Goal: Complete application form: Complete application form

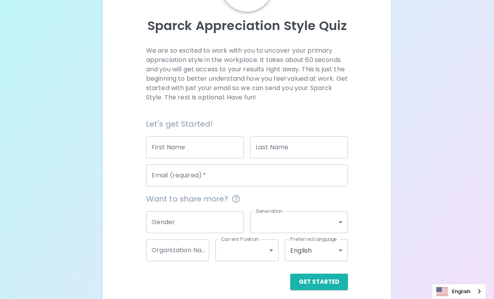
scroll to position [82, 0]
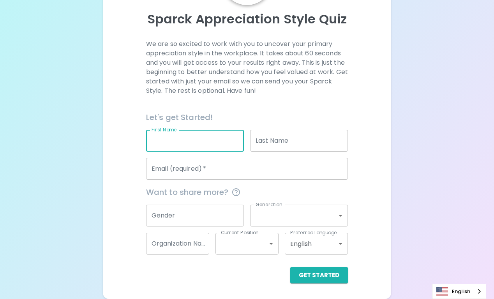
click at [201, 138] on input "First Name" at bounding box center [195, 141] width 98 height 22
type input "[PERSON_NAME]"
type input "[EMAIL_ADDRESS][DOMAIN_NAME]"
type input "Real Life Ministries"
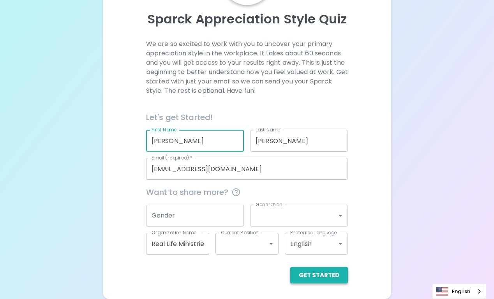
click at [316, 277] on button "Get Started" at bounding box center [319, 275] width 58 height 16
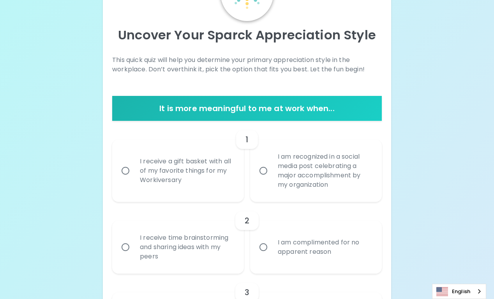
scroll to position [69, 0]
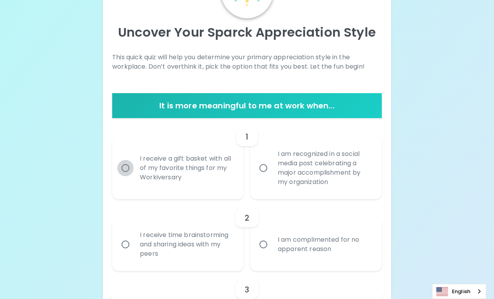
click at [123, 166] on input "I receive a gift basket with all of my favorite things for my Workiversary" at bounding box center [125, 168] width 16 height 16
radio input "true"
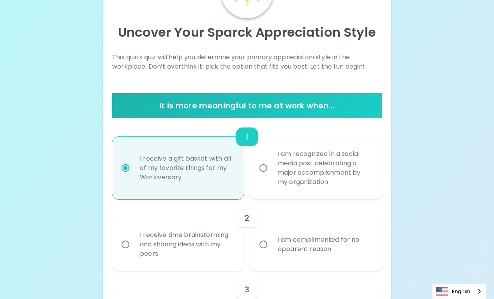
scroll to position [131, 0]
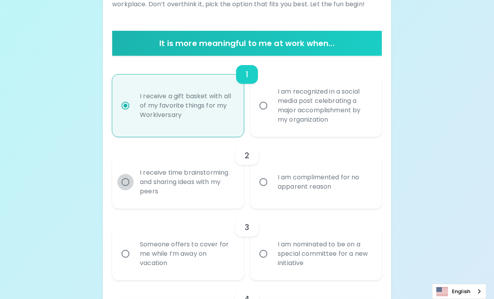
click at [127, 177] on input "I receive time brainstorming and sharing ideas with my peers" at bounding box center [125, 182] width 16 height 16
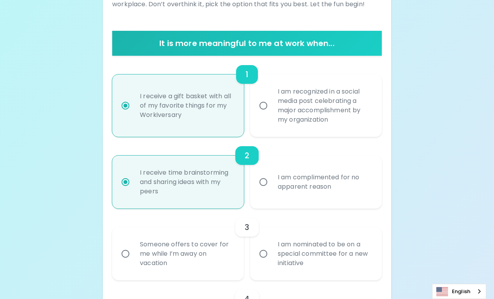
scroll to position [193, 0]
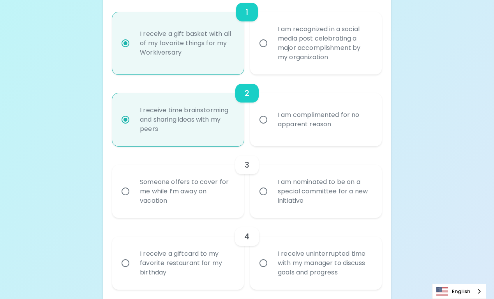
radio input "true"
click at [268, 190] on input "I am nominated to be on a special committee for a new initiative" at bounding box center [263, 191] width 16 height 16
radio input "false"
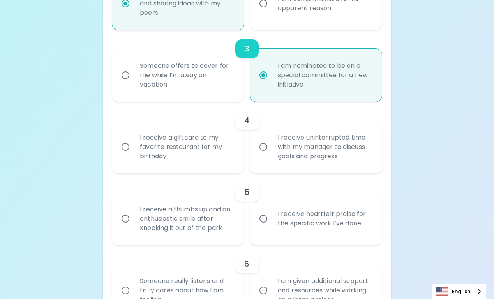
scroll to position [310, 0]
radio input "true"
click at [128, 143] on input "I receive a giftcard to my favorite restaurant for my birthday" at bounding box center [125, 146] width 16 height 16
radio input "false"
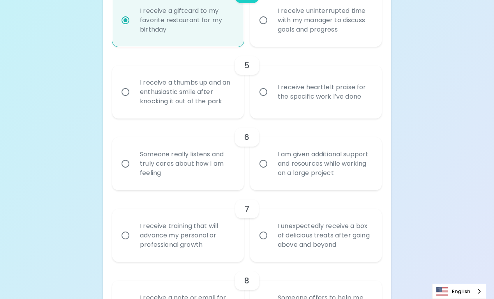
scroll to position [437, 0]
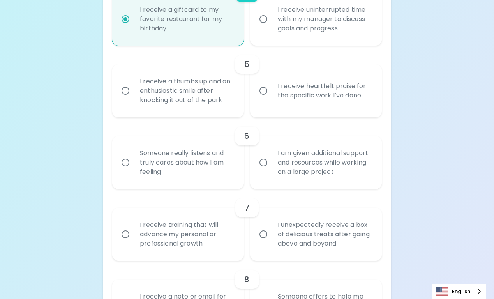
radio input "true"
click at [126, 160] on input "Someone really listens and truly cares about how I am feeling" at bounding box center [125, 162] width 16 height 16
radio input "false"
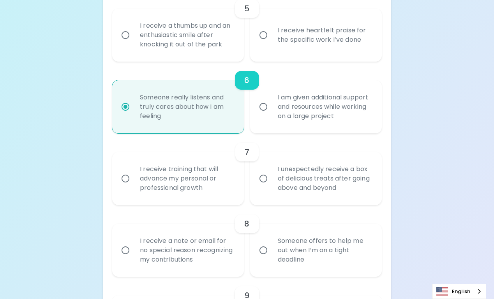
scroll to position [499, 0]
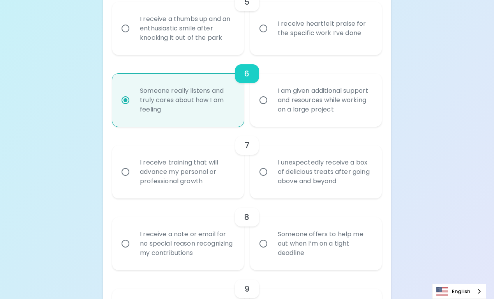
radio input "true"
click at [263, 27] on input "I receive heartfelt praise for the specific work I’ve done" at bounding box center [263, 28] width 16 height 16
radio input "false"
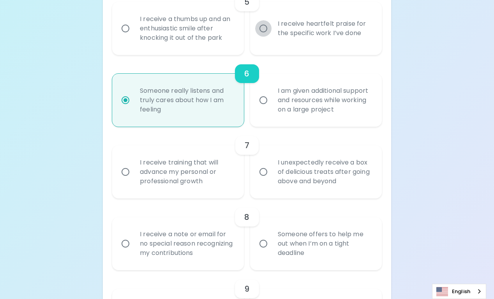
radio input "false"
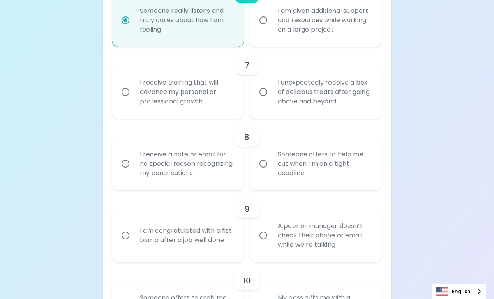
scroll to position [582, 0]
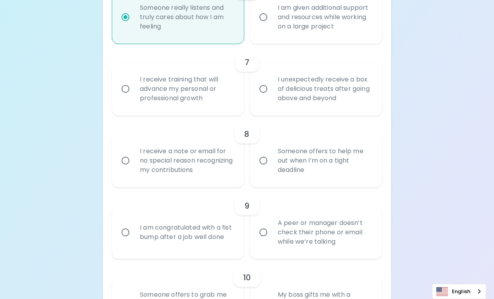
radio input "true"
click at [126, 86] on input "I receive training that will advance my personal or professional growth" at bounding box center [125, 89] width 16 height 16
radio input "false"
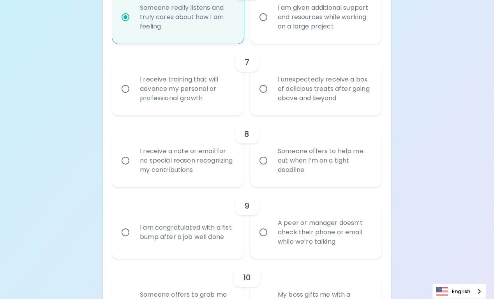
radio input "false"
radio input "true"
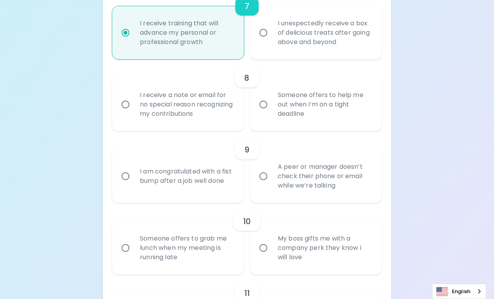
scroll to position [644, 0]
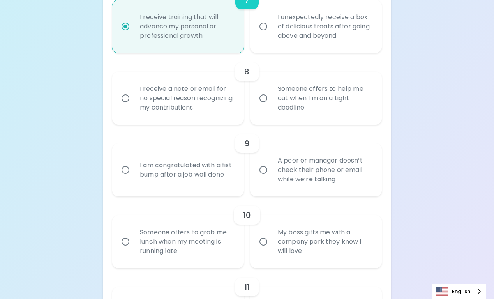
radio input "true"
click at [125, 97] on input "I receive a note or email for no special reason recognizing my contributions" at bounding box center [125, 98] width 16 height 16
radio input "false"
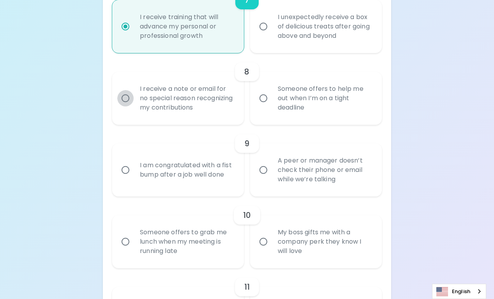
radio input "false"
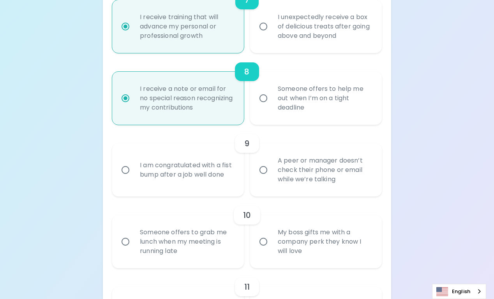
scroll to position [706, 0]
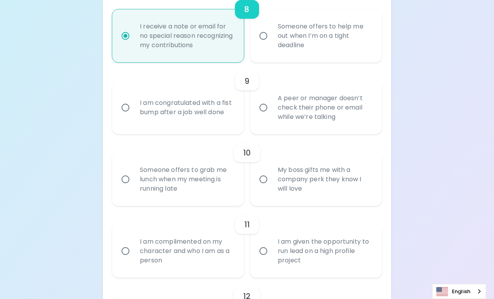
radio input "true"
click at [265, 107] on input "A peer or manager doesn’t check their phone or email while we’re talking" at bounding box center [263, 107] width 16 height 16
radio input "false"
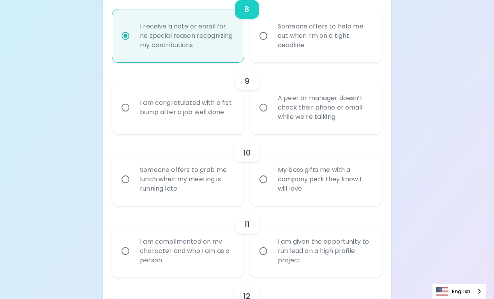
radio input "false"
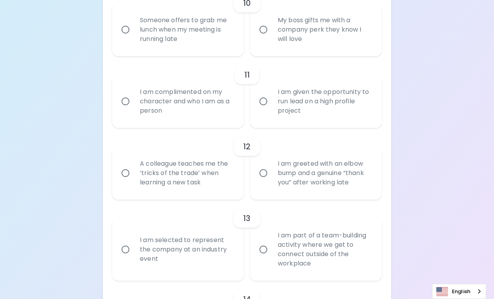
scroll to position [860, 0]
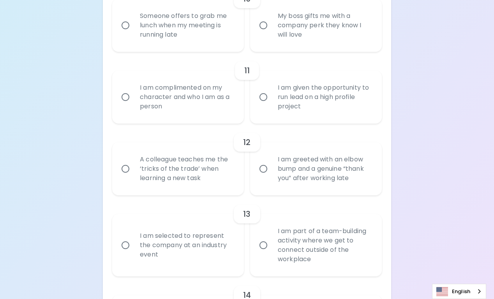
radio input "true"
click at [126, 167] on input "A colleague teaches me the ‘tricks of the trade’ when learning a new task" at bounding box center [125, 168] width 16 height 16
radio input "false"
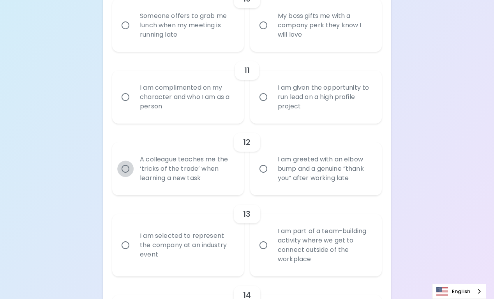
radio input "false"
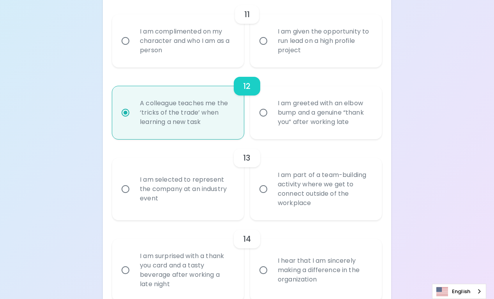
scroll to position [922, 0]
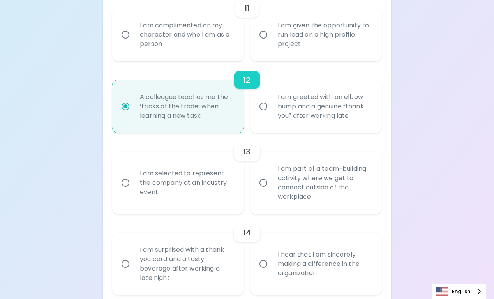
radio input "true"
click at [265, 181] on input "I am part of a team-building activity where we get to connect outside of the wo…" at bounding box center [263, 182] width 16 height 16
radio input "false"
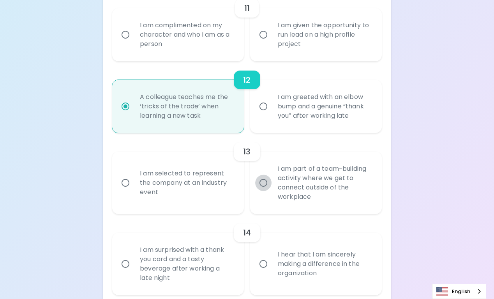
radio input "false"
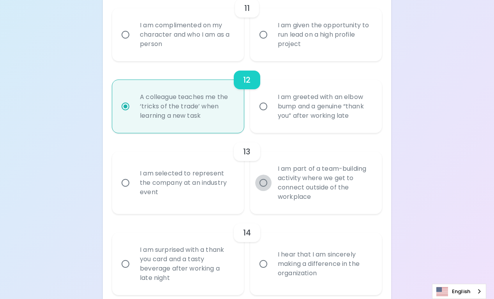
radio input "false"
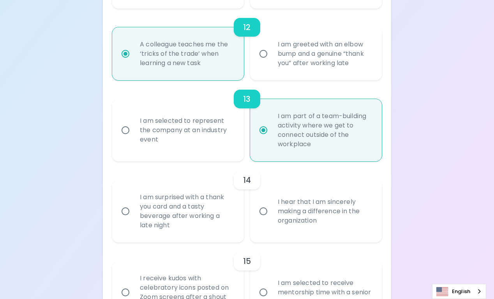
scroll to position [985, 0]
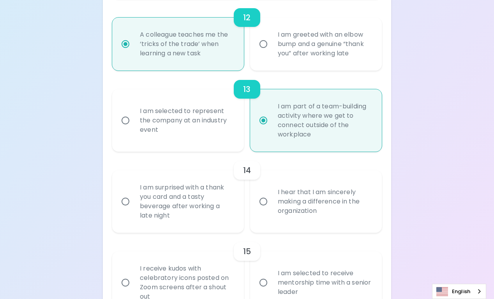
radio input "true"
click at [262, 200] on input "I hear that I am sincerely making a difference in the organization" at bounding box center [263, 201] width 16 height 16
radio input "false"
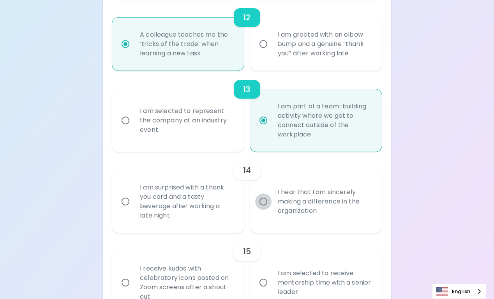
radio input "false"
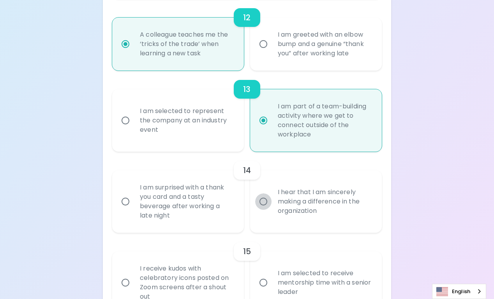
radio input "false"
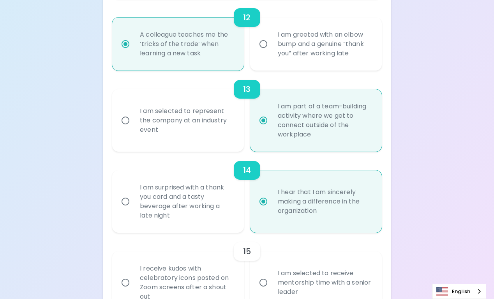
scroll to position [1038, 0]
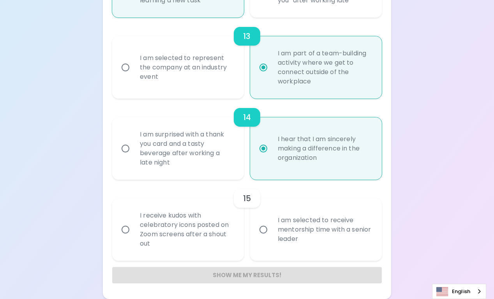
radio input "true"
click at [261, 233] on input "I am selected to receive mentorship time with a senior leader" at bounding box center [263, 229] width 16 height 16
radio input "false"
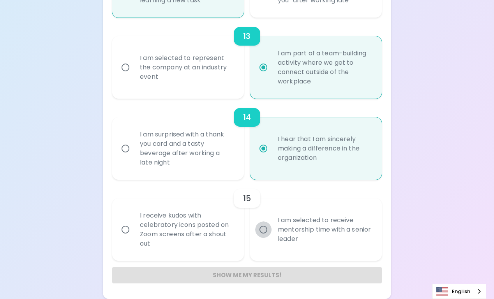
radio input "false"
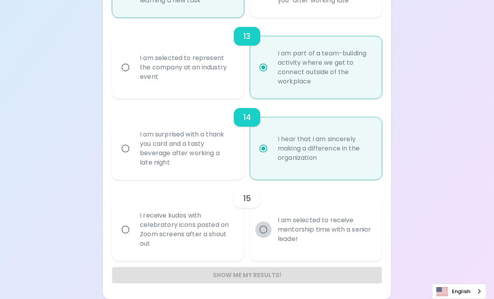
radio input "false"
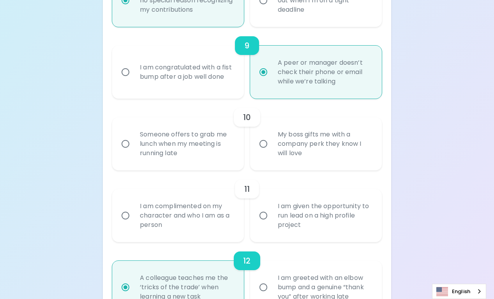
scroll to position [741, 0]
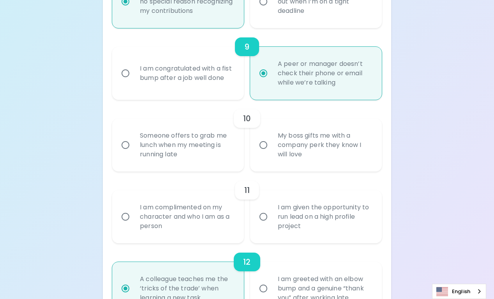
radio input "true"
click at [263, 216] on input "I am given the opportunity to run lead on a high profile project" at bounding box center [263, 216] width 16 height 16
radio input "false"
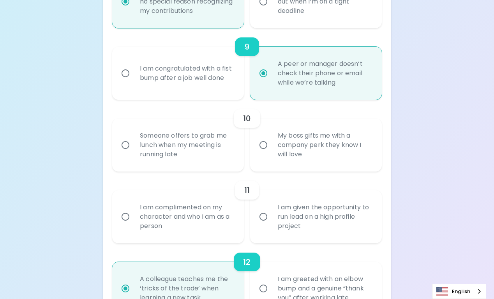
radio input "false"
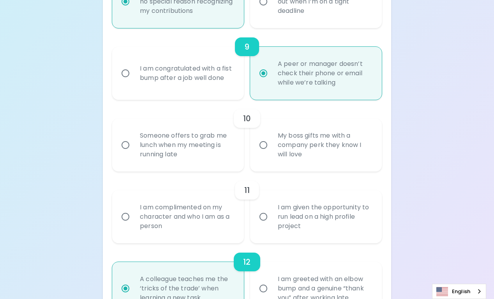
radio input "false"
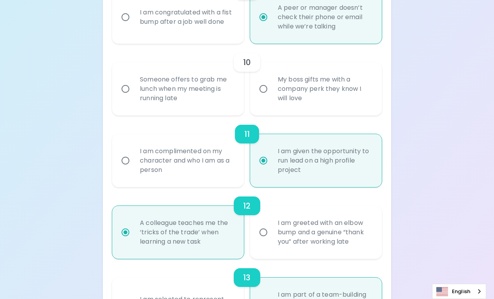
scroll to position [803, 0]
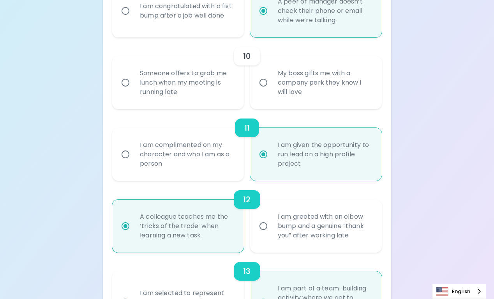
radio input "true"
click at [265, 80] on input "My boss gifts me with a company perk they know I will love" at bounding box center [263, 82] width 16 height 16
radio input "false"
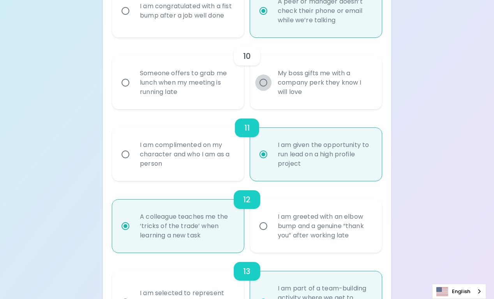
radio input "false"
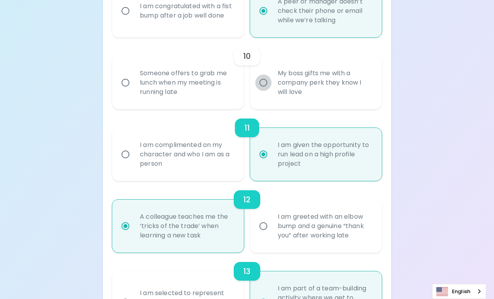
radio input "false"
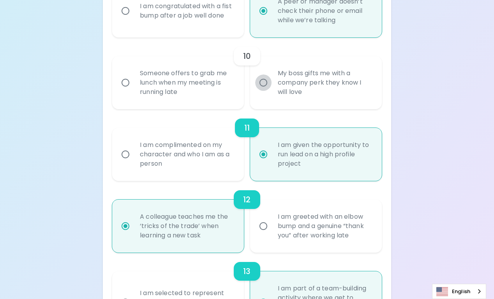
radio input "true"
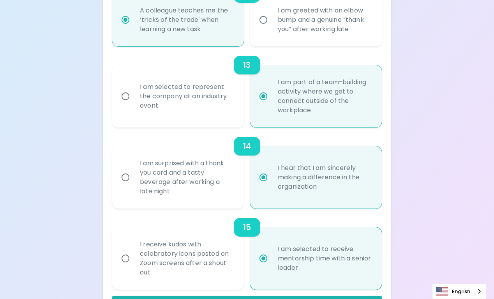
scroll to position [1038, 0]
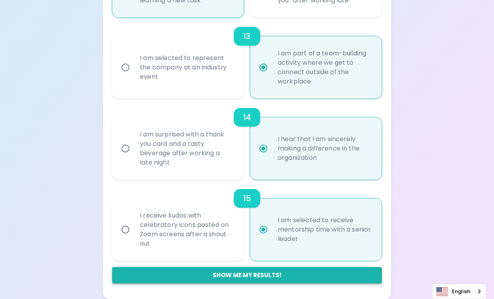
radio input "true"
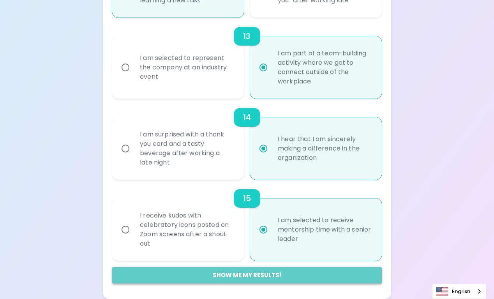
click at [257, 274] on button "Show me my results!" at bounding box center [246, 275] width 269 height 16
radio input "false"
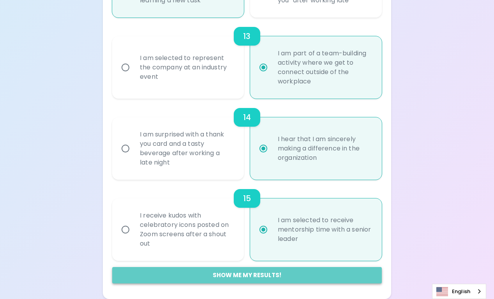
radio input "false"
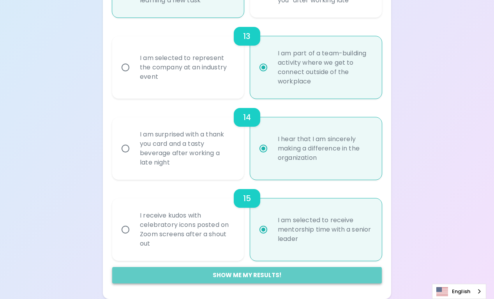
radio input "false"
radio input "true"
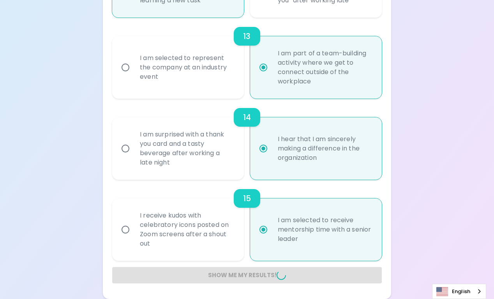
radio input "false"
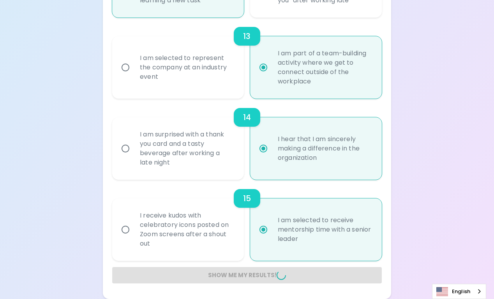
radio input "false"
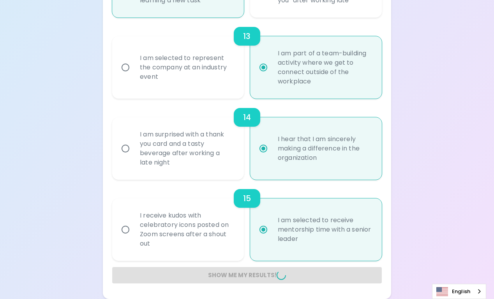
radio input "false"
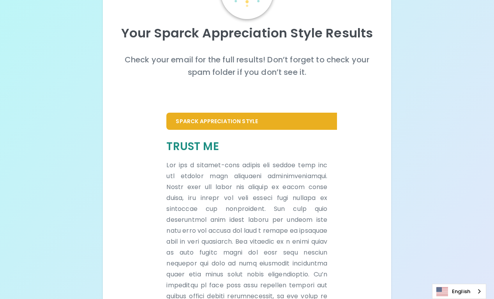
scroll to position [0, 0]
